Goal: Register for event/course

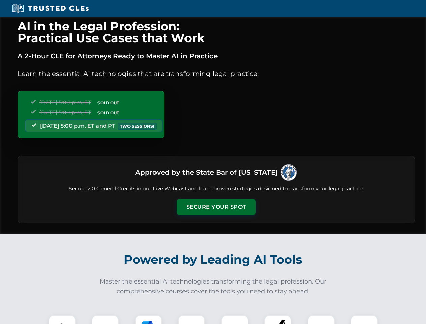
click at [216, 207] on button "Secure Your Spot" at bounding box center [216, 207] width 79 height 16
click at [62, 319] on img at bounding box center [62, 328] width 20 height 20
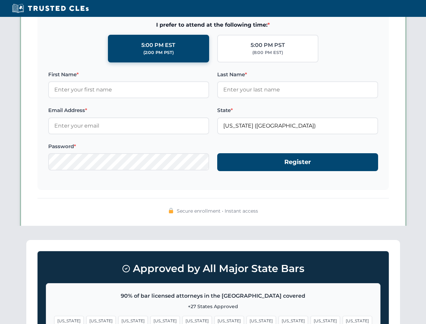
click at [246, 319] on span "[US_STATE]" at bounding box center [260, 321] width 29 height 10
click at [310, 319] on span "[US_STATE]" at bounding box center [324, 321] width 29 height 10
